Goal: Task Accomplishment & Management: Use online tool/utility

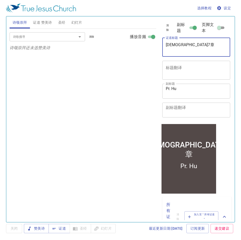
click at [179, 45] on textarea "申命记7章" at bounding box center [196, 47] width 61 height 10
type textarea "[DEMOGRAPHIC_DATA]记26章"
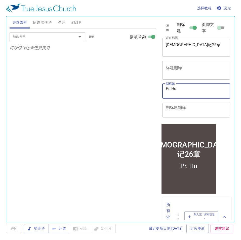
click at [192, 90] on textarea "Pr. Hu" at bounding box center [196, 91] width 61 height 10
drag, startPoint x: 186, startPoint y: 90, endPoint x: 137, endPoint y: 93, distance: 49.3
click at [137, 93] on div "诗颂崇拜 证道 赞美诗 圣经 幻灯片 诗歌搜寻 诗歌搜寻 清除 播放音频 诗颂崇拜还未选赞美诗 诗歌搜寻 诗歌搜寻 清除 播放音频 证道还未选赞美诗 创世记 …" at bounding box center [121, 117] width 226 height 206
type textarea "Br. S Yang"
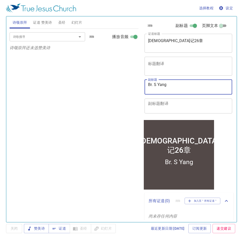
click at [116, 14] on div "选择教程 设定" at bounding box center [120, 8] width 229 height 16
click at [0, 0] on span "证道" at bounding box center [0, 0] width 0 height 0
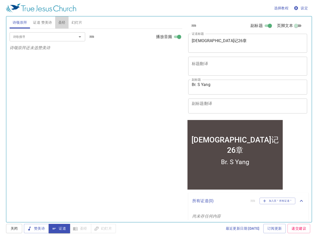
click at [64, 21] on span "圣经" at bounding box center [61, 22] width 7 height 6
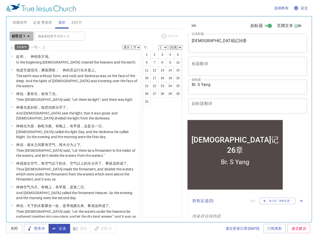
click at [19, 38] on b "创世记 1" at bounding box center [19, 36] width 14 height 6
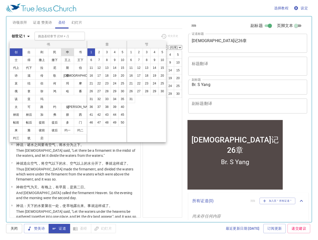
click at [0, 0] on button "申" at bounding box center [0, 0] width 0 height 0
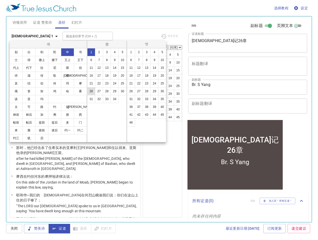
click at [0, 0] on button "26" at bounding box center [0, 0] width 0 height 0
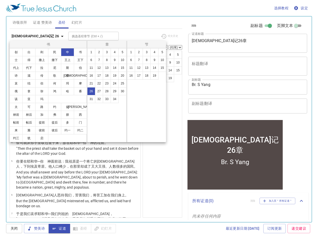
click at [151, 169] on div at bounding box center [159, 120] width 318 height 240
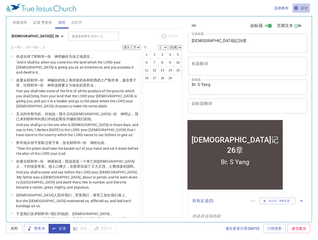
click at [304, 10] on span "设定" at bounding box center [300, 8] width 13 height 6
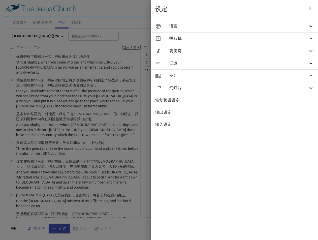
click at [261, 28] on span "语言" at bounding box center [238, 26] width 139 height 6
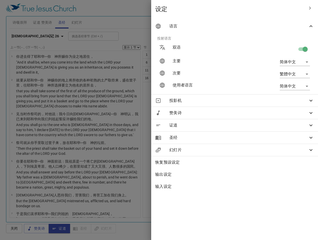
click at [300, 50] on input "checkbox" at bounding box center [305, 50] width 29 height 10
checkbox input "false"
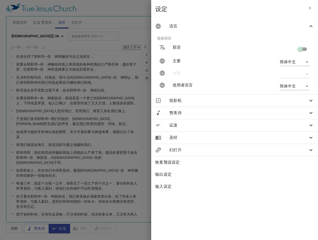
click at [272, 189] on span "输入设定" at bounding box center [234, 186] width 159 height 6
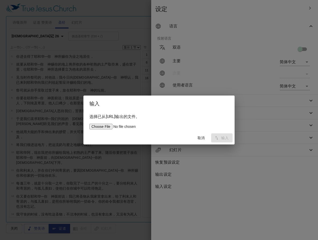
click at [306, 188] on div "输入 选择已从service.tjc.org输出的文件。 取消 输入" at bounding box center [159, 120] width 318 height 240
click at [200, 139] on span "取消" at bounding box center [201, 138] width 12 height 6
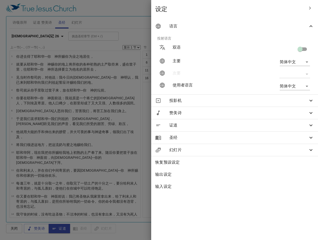
click at [155, 155] on div at bounding box center [159, 120] width 318 height 240
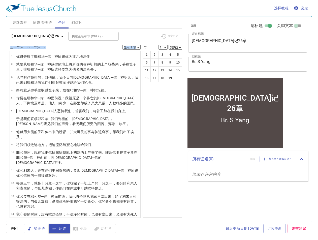
drag, startPoint x: 111, startPoint y: 55, endPoint x: 104, endPoint y: 36, distance: 19.9
click at [104, 36] on div "申命记 26 挑选圣经章节 (Ctrl + /) 挑选圣经章节 (Ctrl + /) 经文历史 上一节 (←, ↑) 下一节 (→, ↓) 显示 1 节 显示…" at bounding box center [96, 123] width 173 height 189
click at [104, 36] on div "挑选圣经章节 (Ctrl + /) 挑选圣经章节 (Ctrl + /)" at bounding box center [112, 36] width 89 height 9
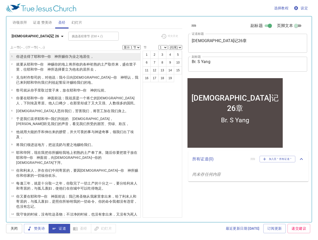
click at [96, 56] on li "1 你进去 得了耶和华 ─你　神 所赐 你为 业 之地 居住 ，" at bounding box center [75, 57] width 130 height 8
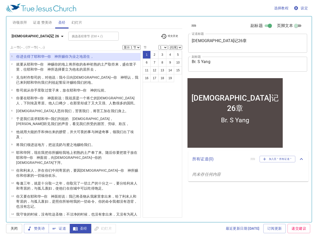
click at [132, 47] on select "显示 1 节 显示 2 节 显示 3 节 显示 4 节 显示 5 节" at bounding box center [131, 47] width 18 height 5
click at [122, 45] on select "显示 1 节 显示 2 节 显示 3 节 显示 4 节 显示 5 节" at bounding box center [131, 47] width 18 height 5
click at [132, 47] on select "显示 1 节 显示 2 节 显示 3 节 显示 4 节 显示 5 节" at bounding box center [131, 47] width 18 height 5
select select "2"
click at [122, 45] on select "显示 1 节 显示 2 节 显示 3 节 显示 4 节 显示 5 节" at bounding box center [131, 47] width 18 height 5
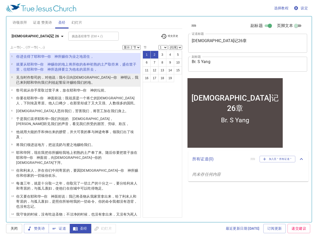
click at [93, 83] on p "见 当时 作祭司的 ，对他说 ：我今日 向耶和华 ─你　神 明认 ，我已来到 耶和华 向我们列祖 起誓 应许赐给 我们的地 。" at bounding box center [77, 80] width 123 height 10
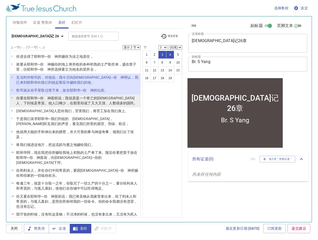
click at [86, 100] on p "你要 在耶和华 ─你　神 面前 说 ：我祖 原是一个将亡 的亚兰人 ，下到 埃及 寄居 。他人口 稀少 ，在那里却成了又大 又强 、人数很多 的国民 。" at bounding box center [77, 100] width 123 height 10
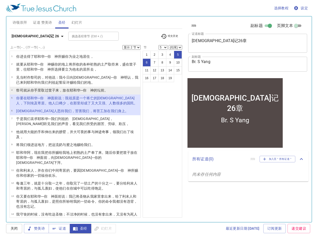
click at [88, 89] on wh3068 "─你　神 的坛 前 。" at bounding box center [93, 90] width 27 height 4
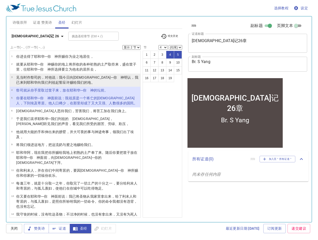
click at [88, 79] on wh3068 "─你　神 明认 ，我已来到 耶和华 向我们列祖 起誓 应许赐给 我们的地 。" at bounding box center [77, 79] width 122 height 9
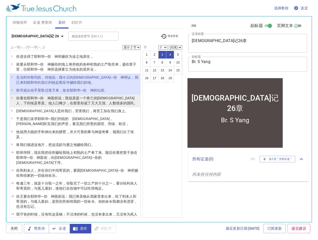
click at [71, 100] on wh559 "：我祖 原是一个将亡 的亚兰人 ，下到 埃及 寄居 。他人口 稀少 ，在那里却成了又大 又强 、人数很多 的国民 。" at bounding box center [76, 100] width 121 height 9
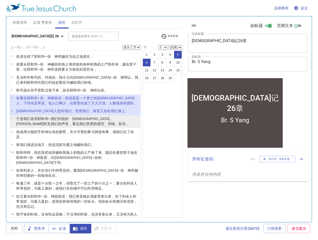
click at [104, 124] on wh6040 "、劳碌 、欺压 ，" at bounding box center [116, 124] width 25 height 4
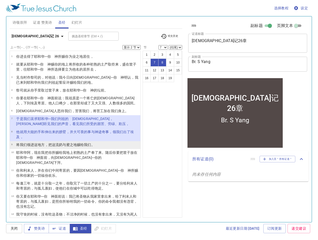
click at [71, 145] on wh1706 "之地 赐给 我们。" at bounding box center [82, 145] width 25 height 4
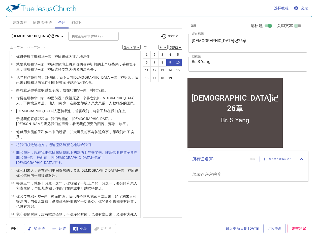
click at [45, 168] on wh3881 "，并在你们中间 寄居的 ，要因耶和华 ─你　神 所赐 你和你家 的一切福份 欢乐 。" at bounding box center [77, 172] width 122 height 9
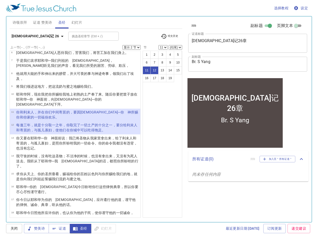
scroll to position [62, 0]
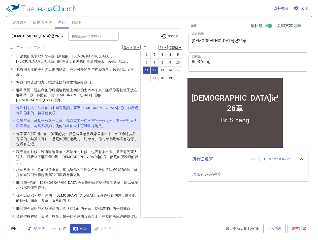
click at [44, 137] on wh1616 "，与孤儿 寡妇 ，是照你所吩咐 我的一切命令 。你的命令 我都没有违背 ，也没有忘记 。" at bounding box center [76, 141] width 121 height 9
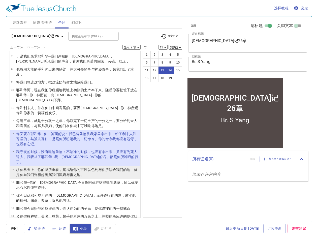
click at [64, 173] on wh7650 "赐我们流 奶 与蜜 之地 。" at bounding box center [66, 175] width 36 height 4
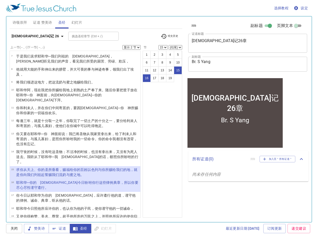
click at [62, 180] on p "耶和华 ─你的　神 今日 吩咐 你行 这些律例 典章 ，所以你要尽心 尽性 谨守 遵行 。" at bounding box center [77, 185] width 123 height 10
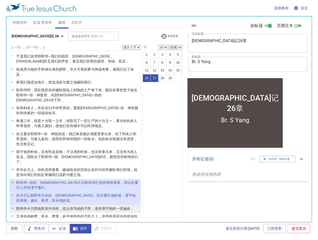
click at [47, 206] on p "耶和华 今日 照他所应许 你的，也认 你为他的子民 ，使你谨守 他的一切诫命 ，" at bounding box center [75, 208] width 118 height 5
select select "18"
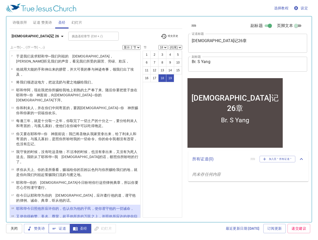
click at [0, 0] on span "证道" at bounding box center [0, 0] width 0 height 0
click at [133, 45] on select "显示 1 节 显示 2 节 显示 3 节 显示 4 节 显示 5 节" at bounding box center [131, 47] width 18 height 5
select select "1"
click at [122, 45] on select "显示 1 节 显示 2 节 显示 3 节 显示 4 节 显示 5 节" at bounding box center [131, 47] width 18 height 5
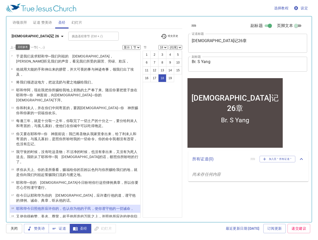
click at [21, 32] on button "[DEMOGRAPHIC_DATA]记 26" at bounding box center [39, 35] width 58 height 9
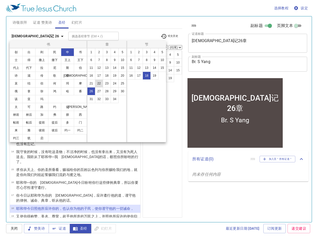
click at [0, 0] on button "22" at bounding box center [0, 0] width 0 height 0
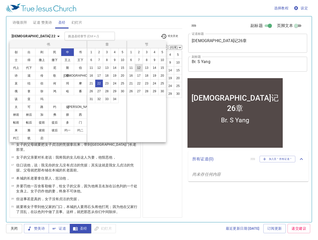
scroll to position [0, 0]
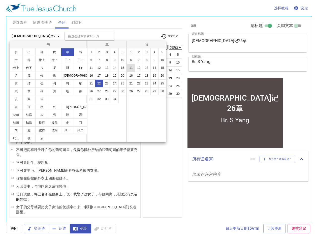
click at [130, 68] on button "11" at bounding box center [131, 68] width 8 height 8
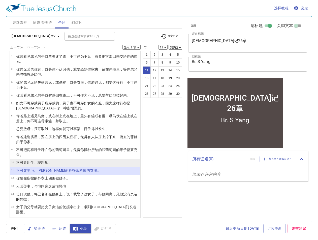
click at [53, 164] on li "10 不可并用 牛 、驴 耕地 。" at bounding box center [75, 163] width 130 height 8
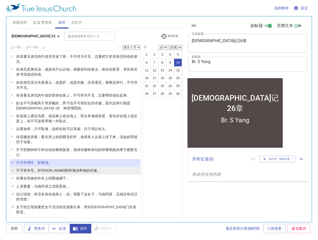
click at [75, 173] on p "不可穿 羊毛 、细麻 两样 搀杂料做的衣服 。" at bounding box center [58, 170] width 84 height 5
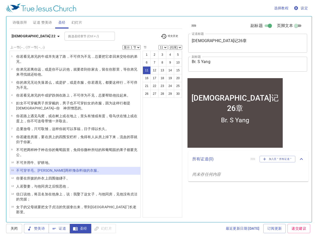
click at [20, 33] on button "申命记 22" at bounding box center [37, 35] width 54 height 9
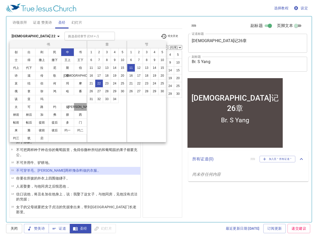
click at [0, 0] on button "罗" at bounding box center [0, 0] width 0 height 0
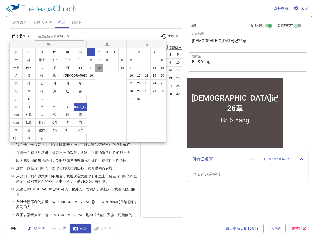
click at [0, 0] on button "12" at bounding box center [0, 0] width 0 height 0
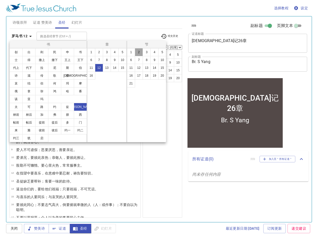
click at [138, 53] on button "2" at bounding box center [139, 52] width 8 height 8
select select "2"
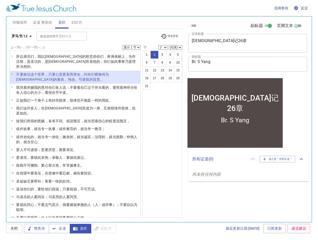
click at [96, 75] on p "不要 效法 这个 世界 ，只要 心意 更新 而变化 ，叫 你们 察验 何为 神的 善良 、纯全 、可喜悦的 旨意 。" at bounding box center [77, 77] width 123 height 10
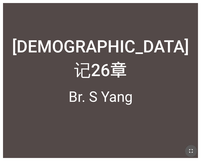
click at [191, 153] on icon "button" at bounding box center [191, 151] width 6 height 6
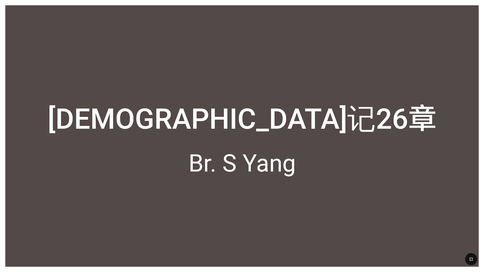
click at [201, 161] on div at bounding box center [241, 225] width 473 height 84
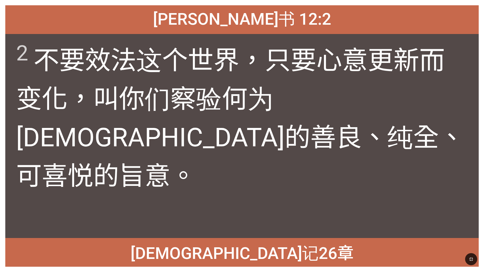
click at [201, 161] on div "2 不要 效法 这个 世界 ，只要 心意 更新 而变化 ，叫 你们 察验 何为 [DEMOGRAPHIC_DATA]的 善良 、纯全 、可喜悦的 旨意 。" at bounding box center [241, 136] width 473 height 204
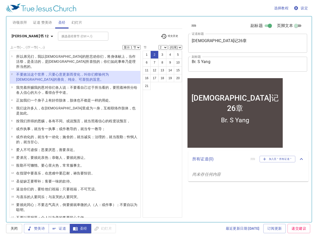
click at [22, 40] on button "罗马书 12" at bounding box center [33, 35] width 47 height 9
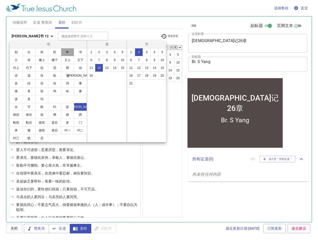
click at [0, 0] on button "申" at bounding box center [0, 0] width 0 height 0
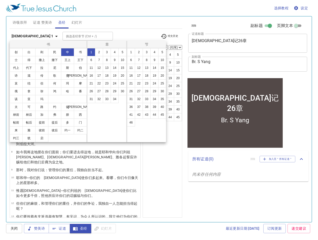
click at [168, 184] on div at bounding box center [159, 120] width 318 height 240
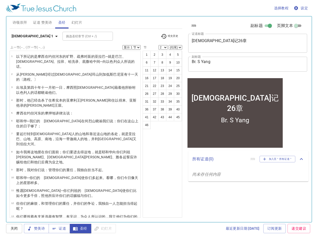
click at [169, 37] on span "经文历史" at bounding box center [169, 36] width 17 height 6
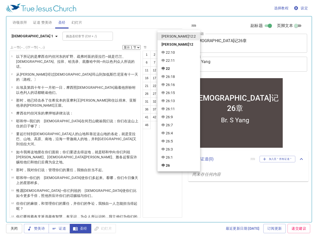
click at [0, 0] on div at bounding box center [0, 0] width 0 height 0
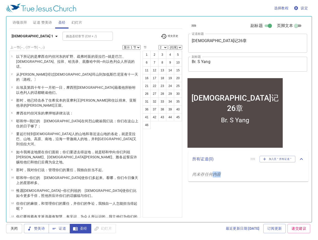
click at [24, 36] on div "罗 12:2 罗 12 申 22:10 申 22:11 申 22 申 26:18 申 26:16 申 26:15 申 26:13 申 26:11 申 26:9…" at bounding box center [159, 120] width 318 height 240
click at [24, 36] on b "申命记 1" at bounding box center [33, 36] width 42 height 6
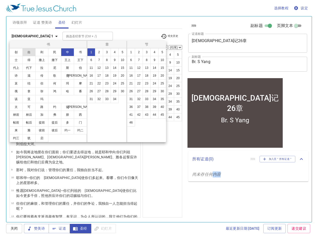
click at [29, 50] on button "出" at bounding box center [28, 52] width 13 height 8
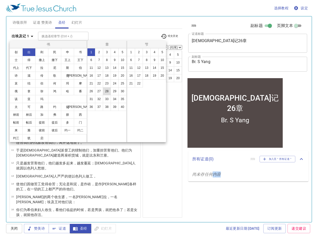
click at [105, 90] on button "28" at bounding box center [107, 91] width 8 height 8
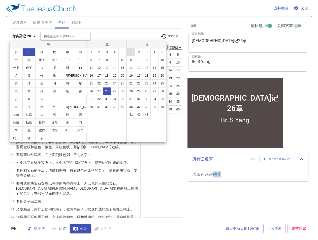
click at [131, 54] on button "1" at bounding box center [131, 52] width 8 height 8
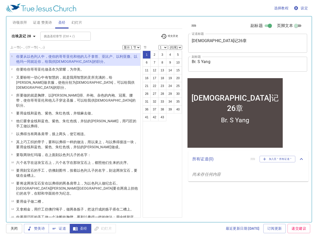
click at [137, 43] on div "出埃及记 28 挑选圣经章节 (Ctrl + /) 挑选圣经章节 (Ctrl + /) 经文历史" at bounding box center [96, 38] width 173 height 14
click at [137, 46] on select "显示 1 节 显示 2 节 显示 3 节 显示 4 节 显示 5 节" at bounding box center [131, 47] width 18 height 5
click at [81, 57] on wh175 "和他的儿子 拿答 、亚比户 、以利亚撒 、以他玛 一同就近 你，给我供祭司的职分 。" at bounding box center [76, 58] width 121 height 9
click at [138, 48] on select "显示 1 节 显示 2 节 显示 3 节 显示 4 节 显示 5 节" at bounding box center [131, 47] width 18 height 5
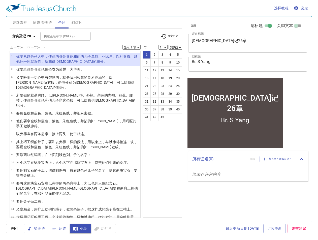
click at [42, 59] on p "你要从以色列 人 中 ，使你的哥哥 亚伦 和他的儿子 拿答 、亚比户 、以利亚撒 、以他玛 一同就近 你，给我供祭司的职分 。" at bounding box center [77, 59] width 123 height 10
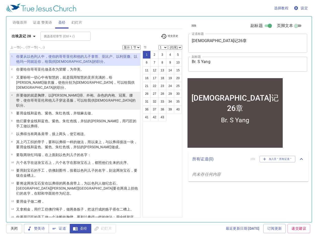
click at [47, 98] on wh6944 "服 ，可以给我供祭司的职分 。" at bounding box center [75, 102] width 119 height 9
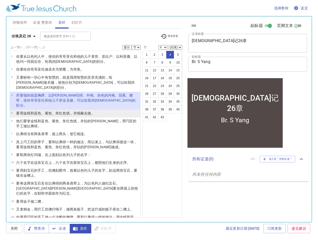
click at [39, 111] on wh2091 "线和蓝色 、紫色 、朱红色线 ，并细麻 去做。" at bounding box center [61, 113] width 68 height 4
select select "5"
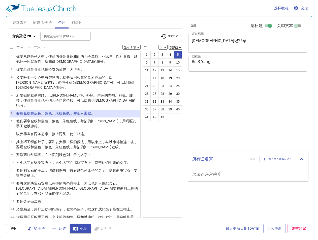
select select "5"
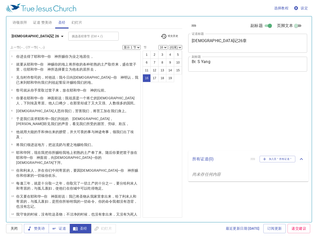
select select "16"
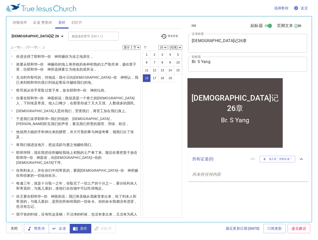
scroll to position [62, 0]
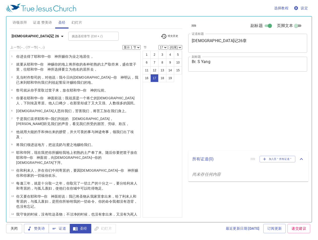
select select "17"
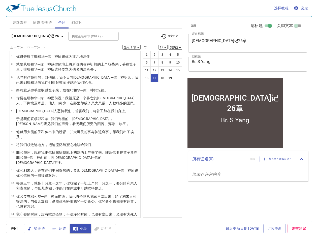
scroll to position [62, 0]
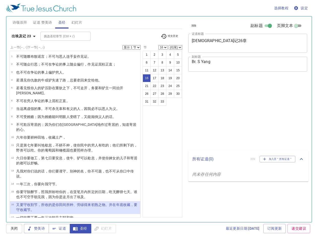
select select "16"
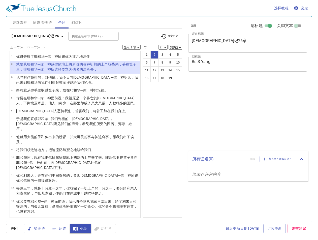
select select "2"
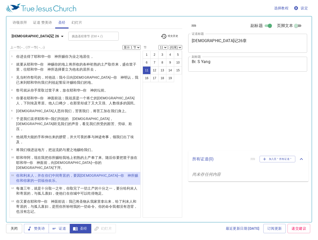
select select "11"
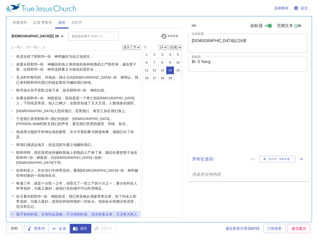
select select "14"
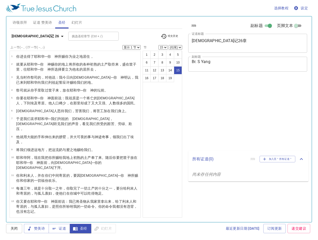
select select "15"
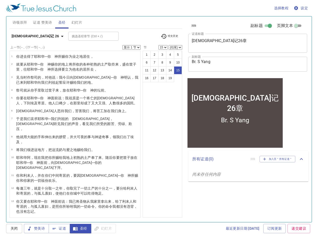
scroll to position [62, 0]
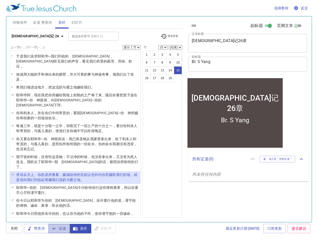
click at [63, 231] on span "证道" at bounding box center [59, 228] width 13 height 6
click at [80, 22] on span "幻灯片" at bounding box center [77, 22] width 11 height 6
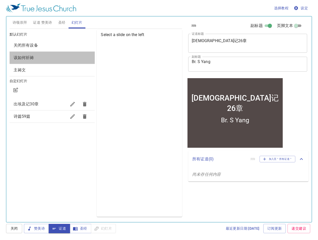
click at [64, 55] on span "该如何祈祷" at bounding box center [52, 58] width 77 height 6
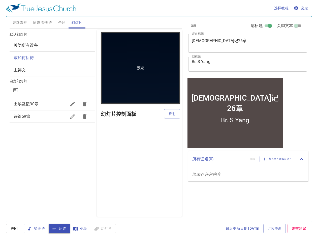
scroll to position [0, 0]
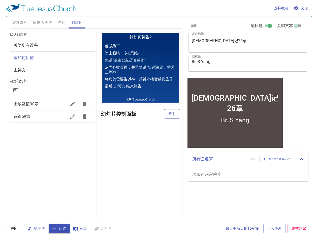
click at [169, 114] on span "投射" at bounding box center [172, 114] width 8 height 6
